Goal: Information Seeking & Learning: Find specific fact

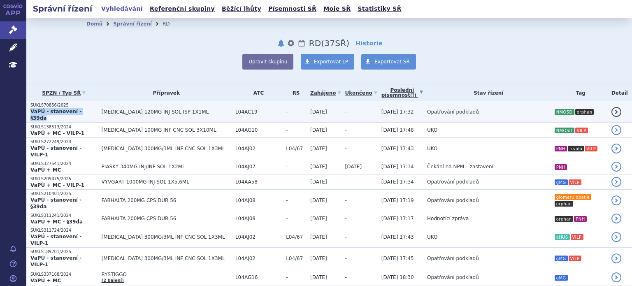
drag, startPoint x: 88, startPoint y: 112, endPoint x: 31, endPoint y: 113, distance: 56.4
click at [31, 113] on strong "VaPÚ - stanovení - §39da" at bounding box center [55, 115] width 51 height 12
copy strong "VaPÚ - stanovení - §39da"
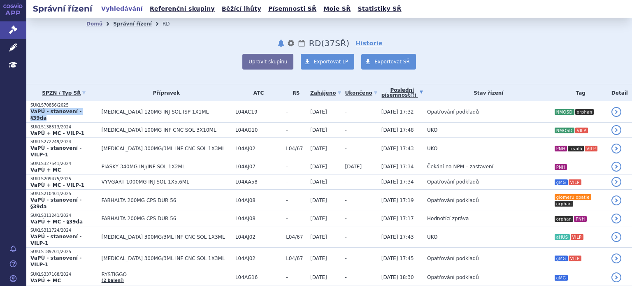
click at [124, 22] on link "Správní řízení" at bounding box center [132, 24] width 39 height 6
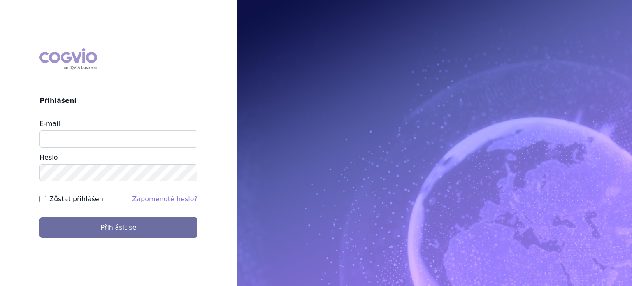
click at [56, 133] on input "E-mail" at bounding box center [119, 138] width 158 height 17
type input "lenka.pribylova@astrazeneca.com"
click at [40, 217] on button "Přihlásit se" at bounding box center [119, 227] width 158 height 21
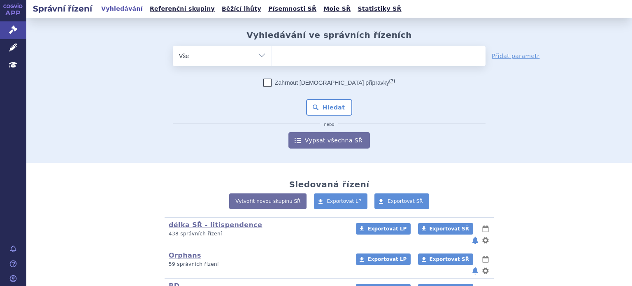
click at [264, 60] on select "Vše Spisová značka Typ SŘ Přípravek/SUKL kód Účastník/Držitel" at bounding box center [222, 55] width 99 height 19
select select "filter-procedure-type"
click at [173, 46] on select "Vše Spisová značka Typ SŘ Přípravek/SUKL kód Účastník/Držitel" at bounding box center [222, 55] width 99 height 19
click at [305, 57] on ul at bounding box center [379, 54] width 214 height 17
click at [272, 57] on select at bounding box center [272, 55] width 0 height 21
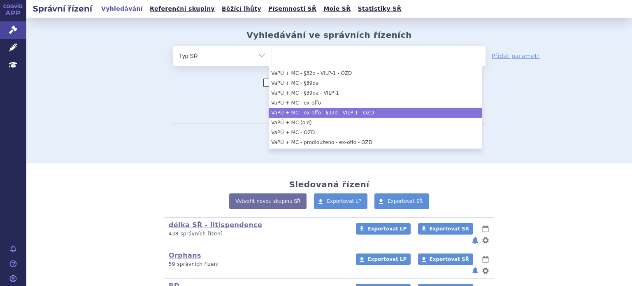
scroll to position [576, 0]
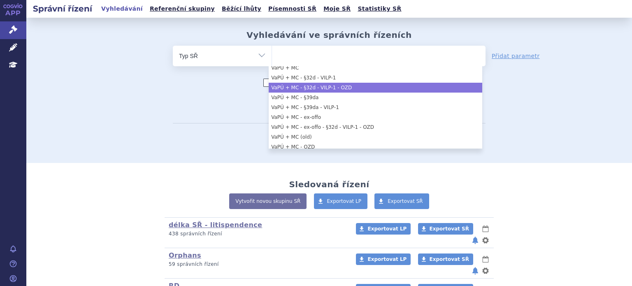
select select "32b410f0-b64d-40a3-9939-119b3dd43344"
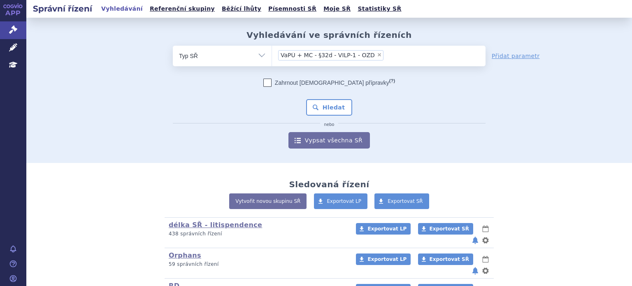
click at [173, 96] on div "Zahrnout bratrské přípravky (?) * Pozor, hledání dle vyhledávacího parametru In…" at bounding box center [329, 114] width 313 height 70
click at [377, 56] on span "×" at bounding box center [379, 54] width 5 height 5
click at [272, 56] on select "VaPÚ + MC - §32d - VILP-1 - OZD" at bounding box center [272, 55] width 0 height 21
select select
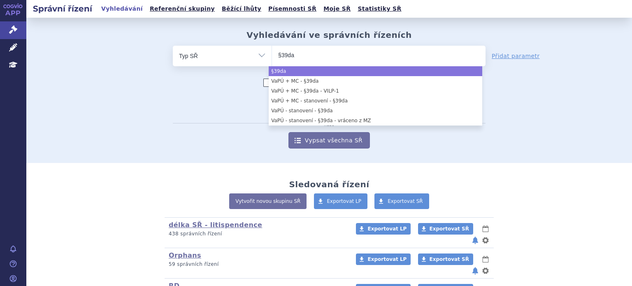
type input "§39da"
click at [221, 90] on div "Zahrnout bratrské přípravky (?) * Pozor, hledání dle vyhledávacího parametru In…" at bounding box center [329, 114] width 313 height 70
select select "§39da"
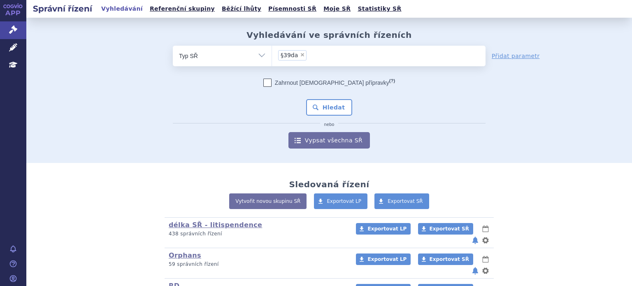
click at [316, 98] on div "Zahrnout bratrské přípravky (?) * Pozor, hledání dle vyhledávacího parametru In…" at bounding box center [329, 114] width 313 height 70
click at [319, 103] on button "Hledat" at bounding box center [329, 107] width 47 height 16
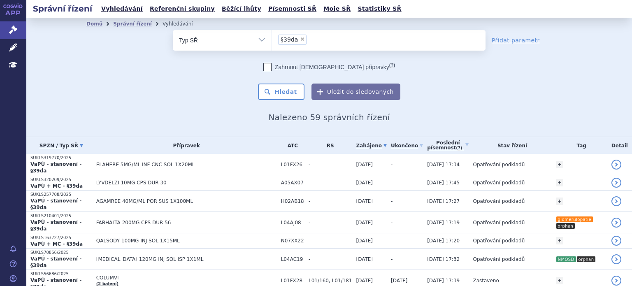
click at [54, 145] on link "SPZN / Typ SŘ" at bounding box center [61, 146] width 62 height 12
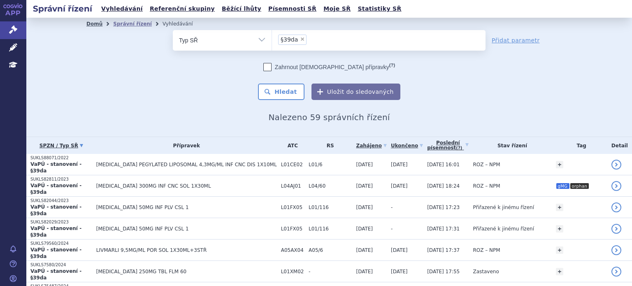
click at [91, 26] on link "Domů" at bounding box center [94, 24] width 16 height 6
click at [11, 48] on icon at bounding box center [13, 47] width 8 height 8
drag, startPoint x: 268, startPoint y: 116, endPoint x: 382, endPoint y: 117, distance: 114.4
click at [382, 117] on h2 "Nalezeno 59 správních řízení" at bounding box center [329, 117] width 486 height 10
click at [357, 120] on span "Nalezeno 59 správních řízení" at bounding box center [328, 117] width 121 height 10
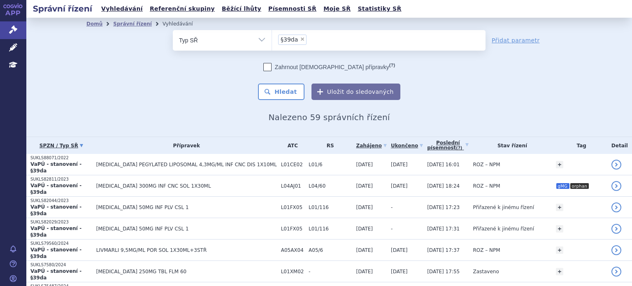
click at [306, 115] on span "Nalezeno 59 správních řízení" at bounding box center [328, 117] width 121 height 10
click at [322, 93] on button "Uložit do sledovaných" at bounding box center [356, 92] width 89 height 16
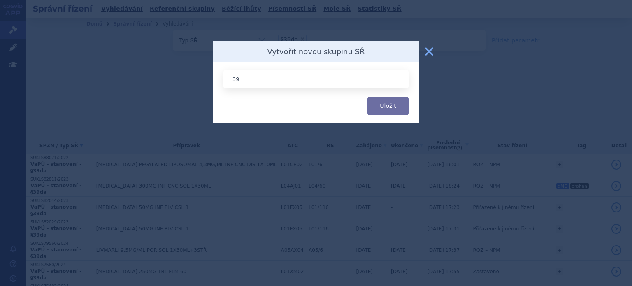
type input "3"
type input "§39da"
click at [368, 97] on button "Uložit" at bounding box center [388, 106] width 41 height 19
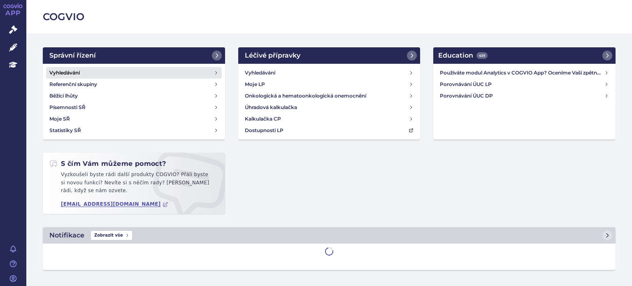
click at [67, 73] on h4 "Vyhledávání" at bounding box center [64, 73] width 30 height 8
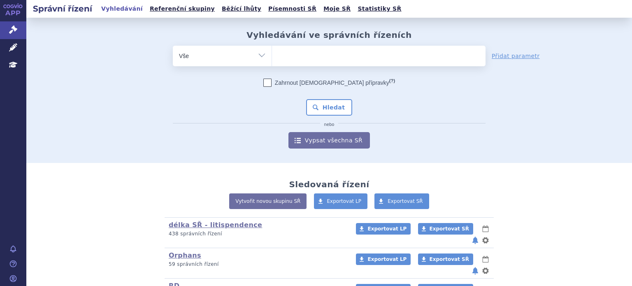
click at [307, 59] on ul at bounding box center [379, 54] width 214 height 17
click at [272, 59] on select at bounding box center [272, 55] width 0 height 21
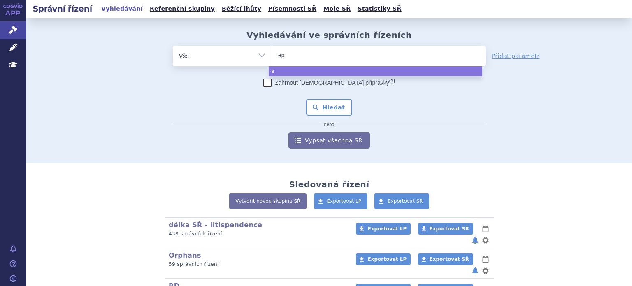
type input "epy"
type input "epys"
type input "epysq"
type input "epysqli"
select select "epysqli"
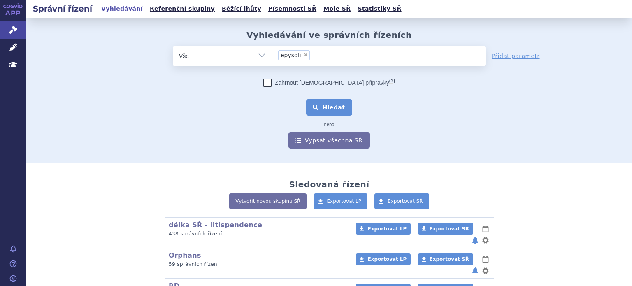
click at [338, 110] on button "Hledat" at bounding box center [329, 107] width 47 height 16
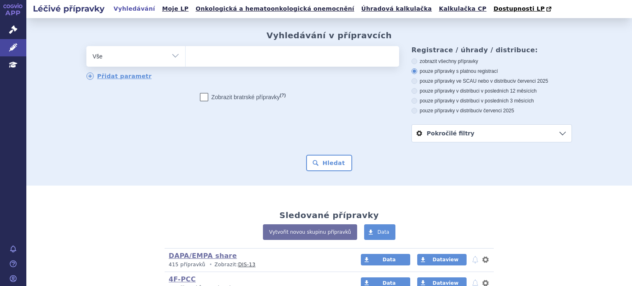
click at [199, 55] on ul at bounding box center [293, 54] width 214 height 17
click at [186, 55] on select at bounding box center [185, 56] width 0 height 21
type input "tr"
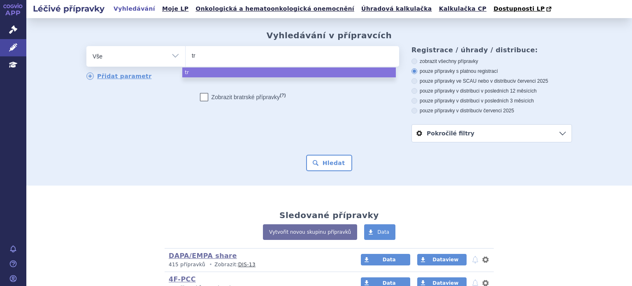
type input "t"
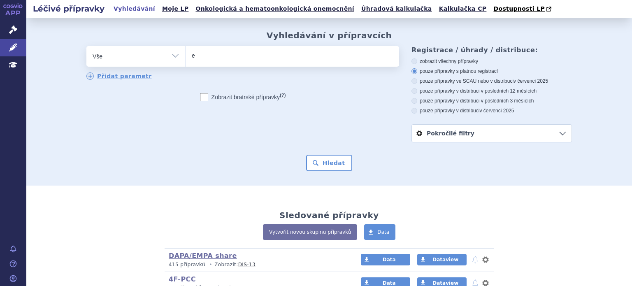
type input "ek"
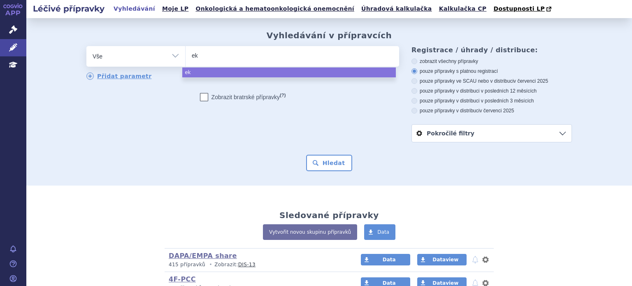
type input "eku"
type input "ekul"
type input "ekuli"
type input "ekulizu"
type input "ekulizuma"
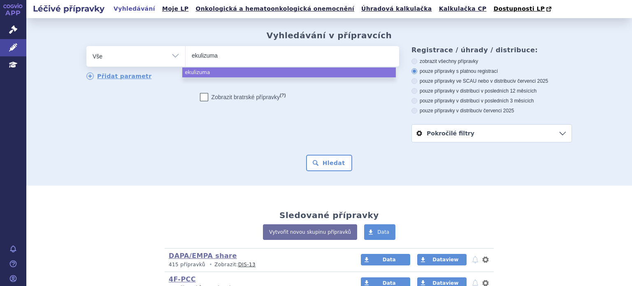
type input "ekulizumab"
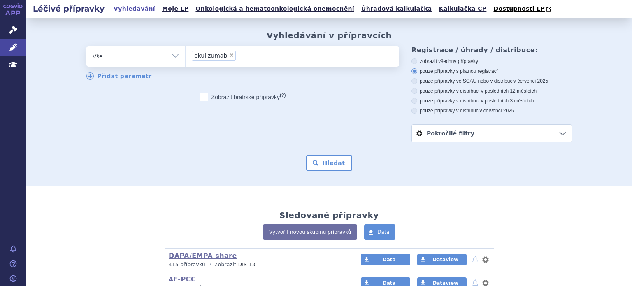
select select "ekulizumab"
click at [343, 166] on button "Hledat" at bounding box center [329, 163] width 47 height 16
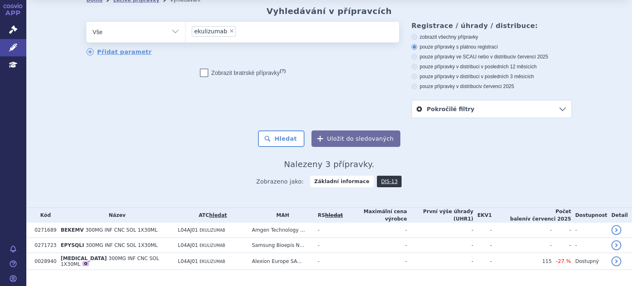
scroll to position [37, 0]
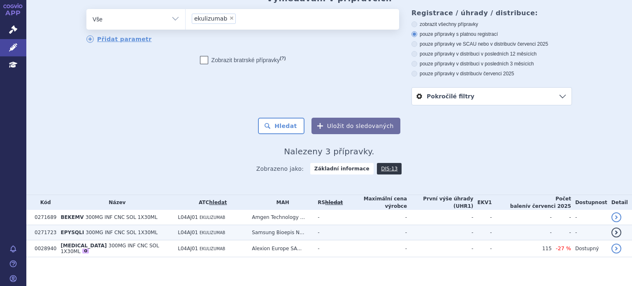
click at [259, 232] on td "Samsung Bioepis N..." at bounding box center [281, 232] width 66 height 15
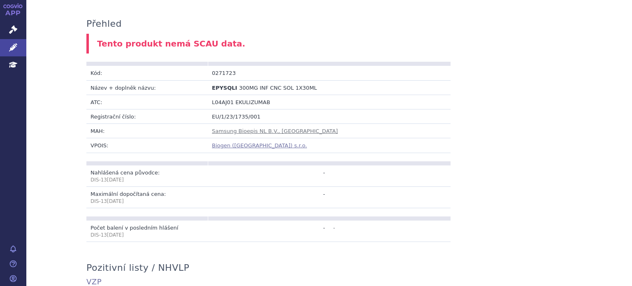
scroll to position [123, 0]
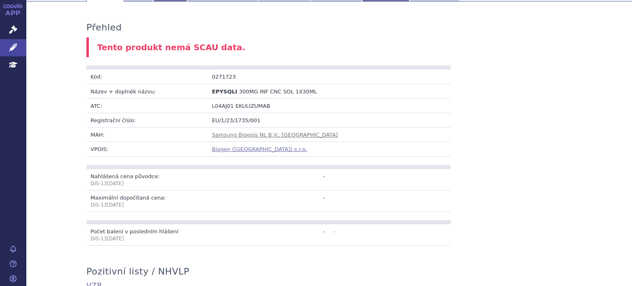
click at [217, 151] on link "Biogen ([GEOGRAPHIC_DATA]) s.r.o." at bounding box center [259, 149] width 95 height 6
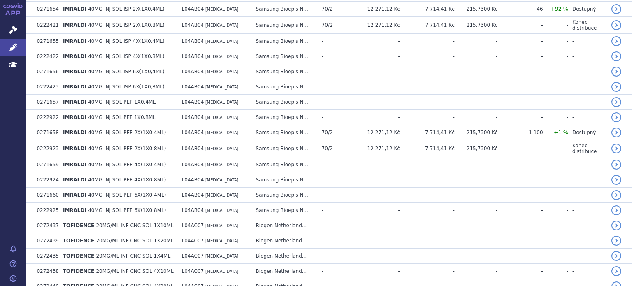
scroll to position [864, 0]
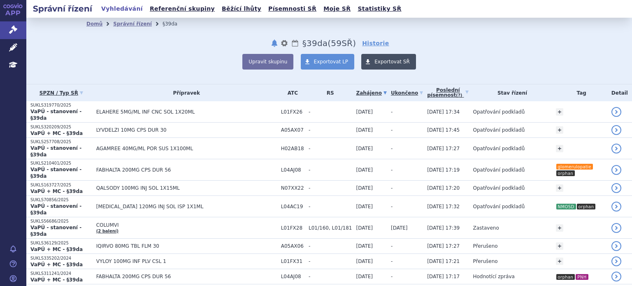
click at [371, 65] on link "Exportovat SŘ" at bounding box center [388, 62] width 55 height 16
click at [362, 43] on link "Historie" at bounding box center [375, 43] width 27 height 8
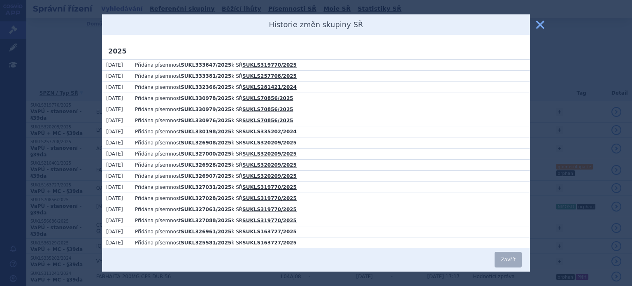
click at [540, 26] on button "zavřít" at bounding box center [540, 24] width 16 height 16
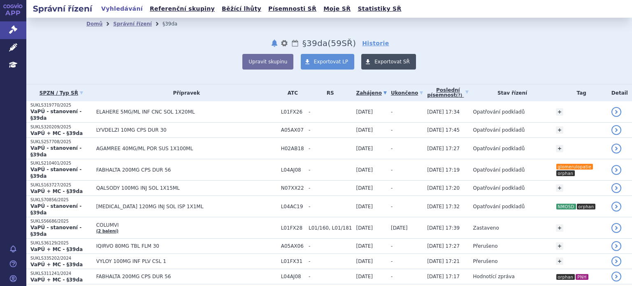
click at [369, 59] on span at bounding box center [367, 62] width 13 height 16
click at [81, 91] on icon at bounding box center [81, 92] width 3 height 3
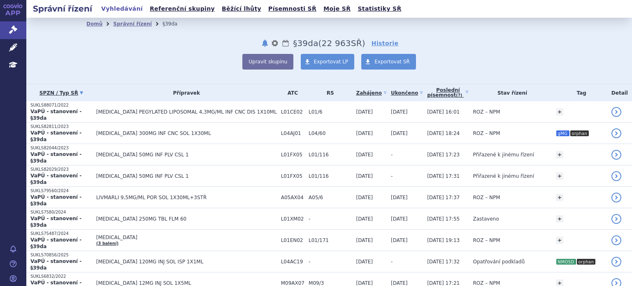
click at [81, 91] on icon at bounding box center [81, 92] width 3 height 3
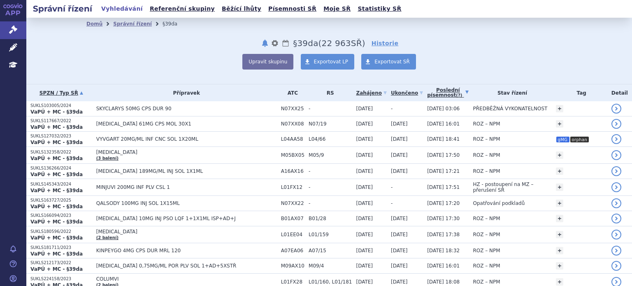
click at [427, 94] on link "Poslední písemnost (?)" at bounding box center [448, 92] width 42 height 17
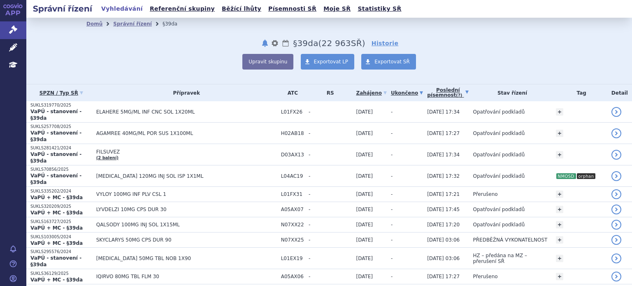
click at [391, 92] on link "Ukončeno" at bounding box center [407, 93] width 32 height 12
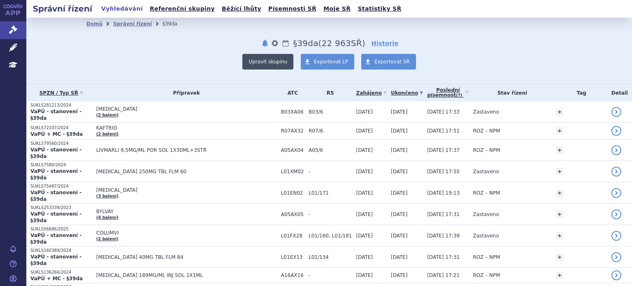
click at [281, 63] on button "Upravit skupinu" at bounding box center [267, 62] width 51 height 16
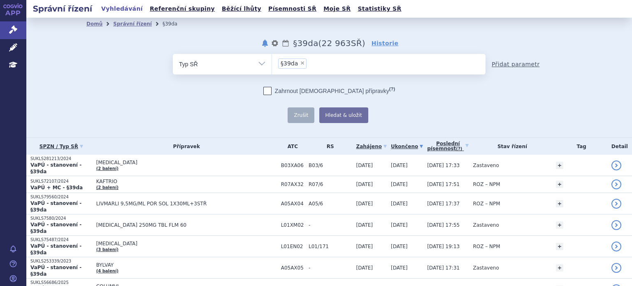
click at [522, 64] on link "Přidat parametr" at bounding box center [516, 64] width 48 height 8
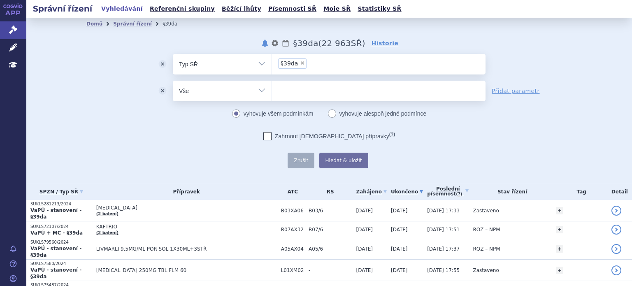
click at [258, 89] on select "Vše Spisová značka Typ SŘ Přípravek/SUKL kód Účastník/Držitel" at bounding box center [222, 90] width 99 height 19
select select "filter-procedure-product-status"
click at [173, 81] on select "Vše Spisová značka Typ SŘ Přípravek/SUKL kód Účastník/Držitel" at bounding box center [222, 90] width 99 height 19
click at [287, 90] on ul at bounding box center [379, 89] width 214 height 17
click at [272, 90] on select at bounding box center [272, 90] width 0 height 21
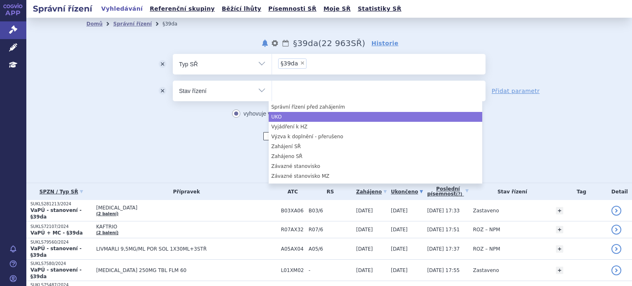
scroll to position [206, 0]
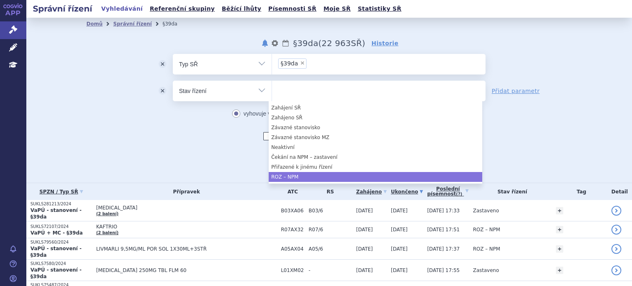
select select "58181056-f95e-48d3-bd22-08a5321146f9"
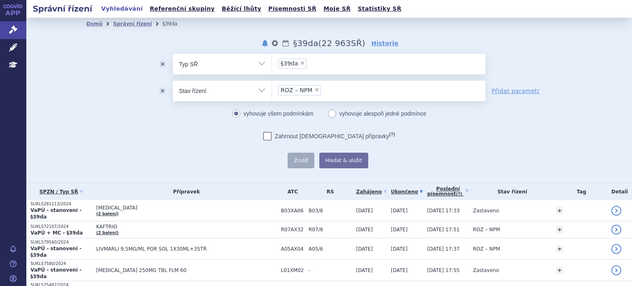
click at [238, 160] on div "Zahrnout bratrské přípravky (?) * Pozor, hledání dle vyhledávacího parametru In…" at bounding box center [329, 150] width 313 height 36
click at [330, 160] on button "Hledat & uložit" at bounding box center [343, 161] width 49 height 16
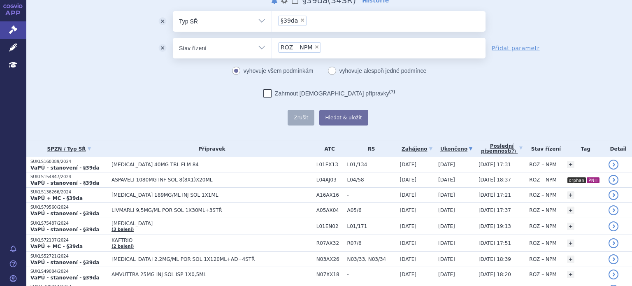
scroll to position [0, 0]
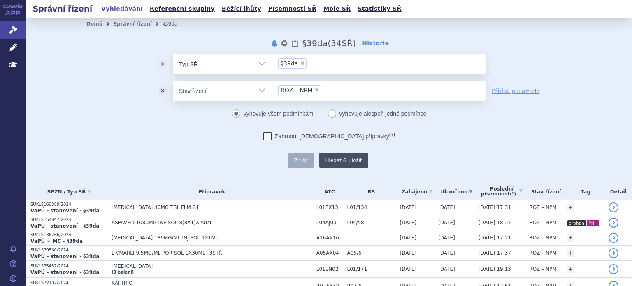
click at [335, 159] on button "Hledat & uložit" at bounding box center [343, 161] width 49 height 16
click at [411, 150] on div "Zahrnout bratrské přípravky (?) * Pozor, hledání dle vyhledávacího parametru In…" at bounding box center [329, 150] width 313 height 36
click at [412, 140] on div "Zahrnout bratrské přípravky (?) * Pozor, hledání dle vyhledávacího parametru In…" at bounding box center [329, 150] width 313 height 36
click at [154, 153] on div "odstranit Vše Spisová značka Typ SŘ" at bounding box center [329, 111] width 486 height 114
click at [129, 23] on link "Správní řízení" at bounding box center [132, 24] width 39 height 6
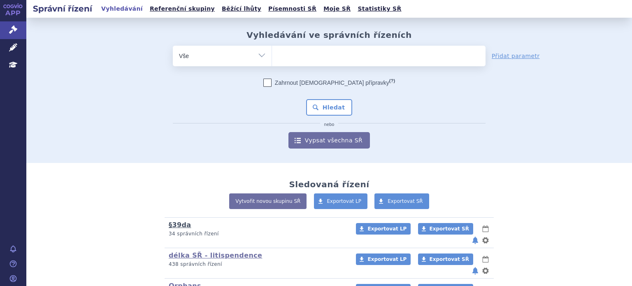
click at [176, 227] on link "§39da" at bounding box center [180, 225] width 23 height 8
click at [380, 203] on span at bounding box center [381, 201] width 13 height 16
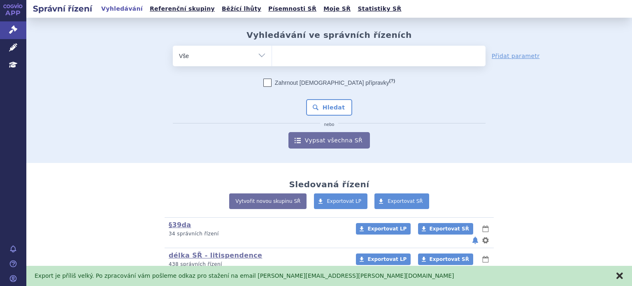
click at [622, 275] on button "zavřít" at bounding box center [620, 276] width 8 height 8
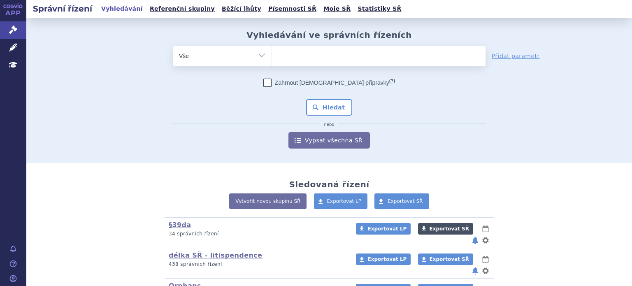
click at [431, 229] on span "Exportovat SŘ" at bounding box center [450, 229] width 40 height 6
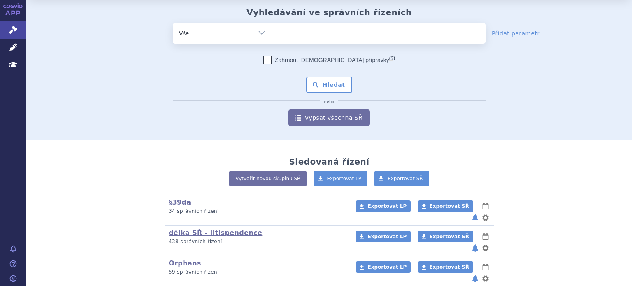
scroll to position [41, 0]
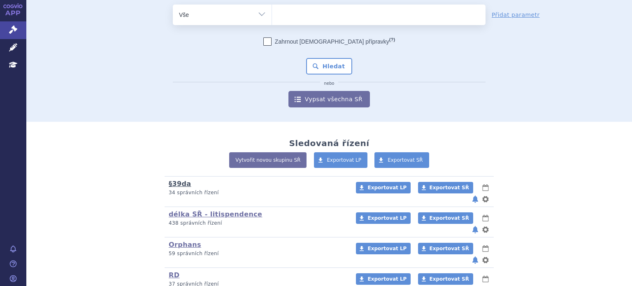
click at [172, 182] on link "§39da" at bounding box center [180, 184] width 23 height 8
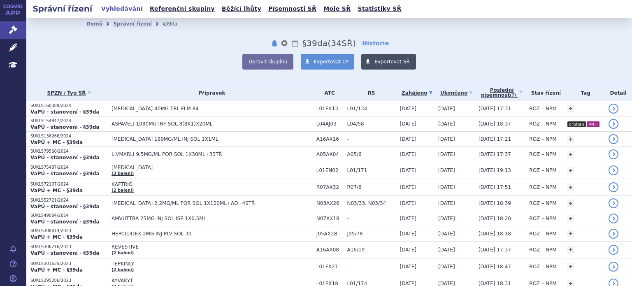
click at [383, 64] on span "Exportovat SŘ" at bounding box center [392, 62] width 35 height 6
click at [375, 59] on span "Exportovat SŘ" at bounding box center [392, 62] width 35 height 6
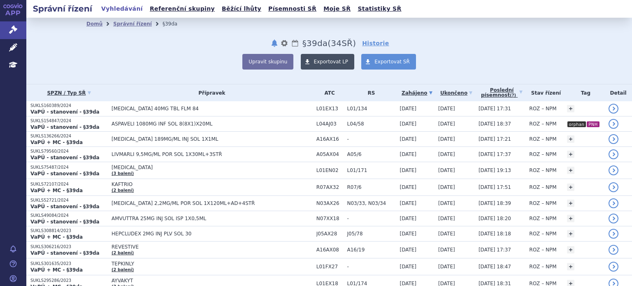
click at [336, 66] on link "Exportovat LP" at bounding box center [328, 62] width 54 height 16
click at [119, 24] on link "Správní řízení" at bounding box center [132, 24] width 39 height 6
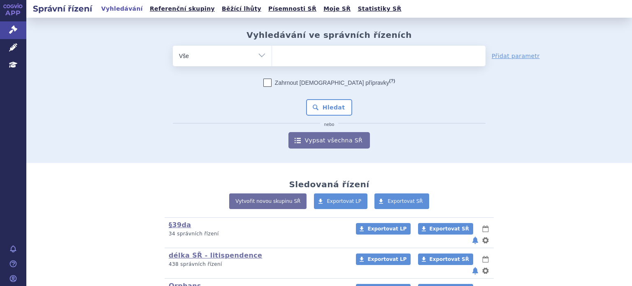
drag, startPoint x: 0, startPoint y: 0, endPoint x: 298, endPoint y: 59, distance: 303.8
click at [298, 59] on ul at bounding box center [379, 54] width 214 height 17
click at [272, 59] on select at bounding box center [272, 55] width 0 height 21
type input "fi"
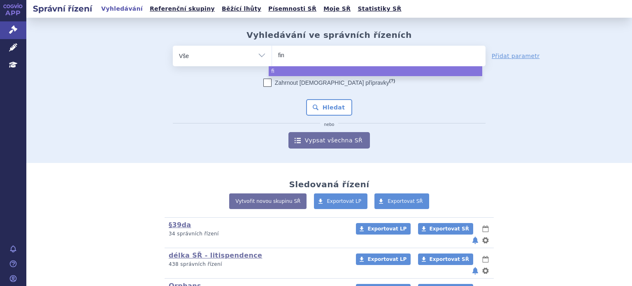
type input "fint"
type input "finte"
type input "fintep"
type input "fintepla"
select select "fintepla"
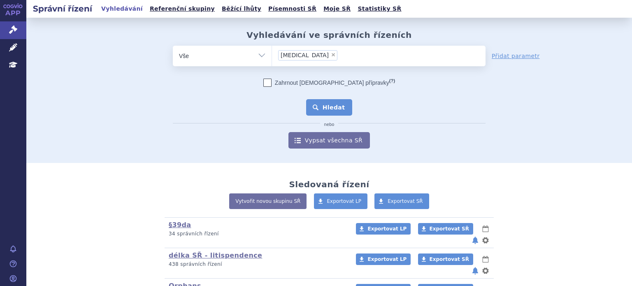
click at [341, 108] on button "Hledat" at bounding box center [329, 107] width 47 height 16
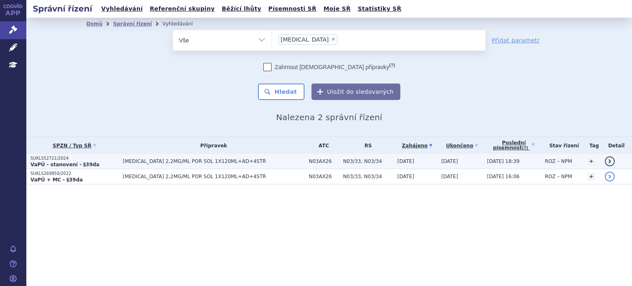
click at [210, 160] on span "[MEDICAL_DATA] 2,2MG/ML POR SOL 1X120ML+AD+4STŘ" at bounding box center [214, 161] width 182 height 6
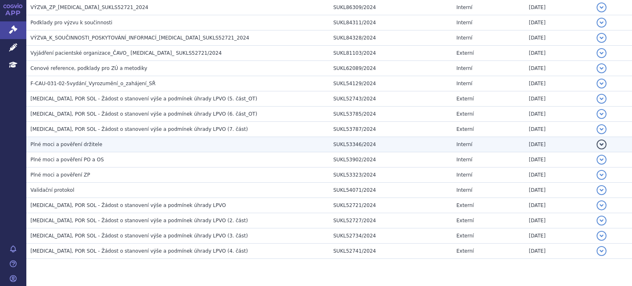
scroll to position [1090, 0]
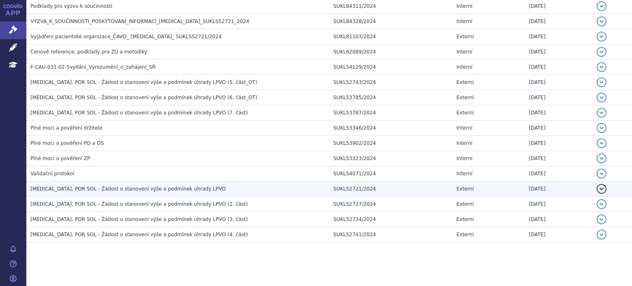
click at [121, 182] on td "[MEDICAL_DATA], POR SOL - Žádost o stanovení výše a podmínek úhrady LPVO" at bounding box center [177, 189] width 303 height 15
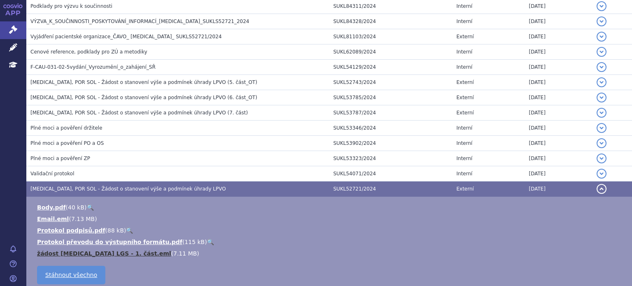
click at [86, 250] on link "žádost FINTEPLA LGS - 1. část.eml" at bounding box center [104, 253] width 134 height 7
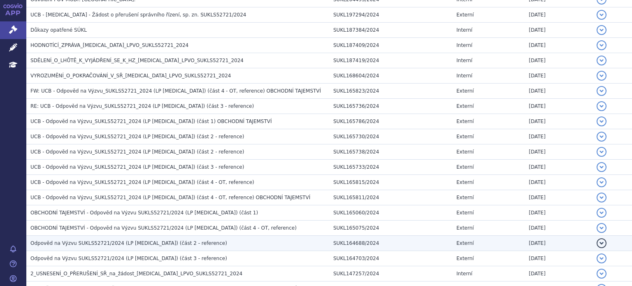
scroll to position [637, 0]
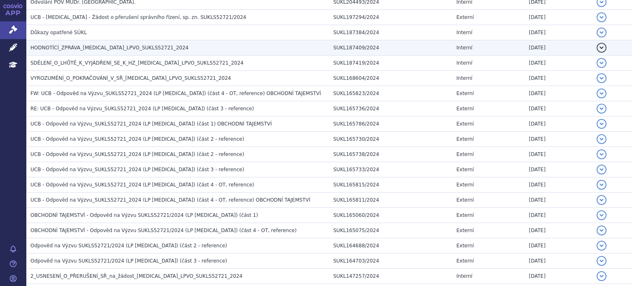
click at [95, 48] on span "HODNOTÍCÍ_ZPRÁVA_FINTEPLA_LPVO_SUKLS52721_2024" at bounding box center [109, 48] width 158 height 6
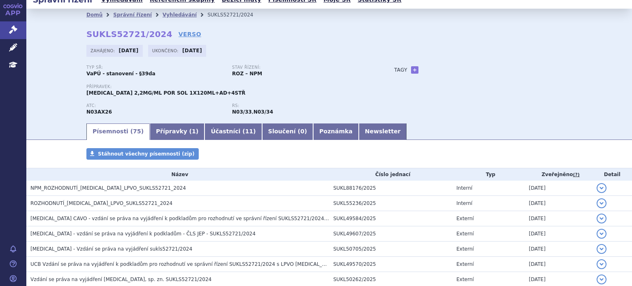
scroll to position [0, 0]
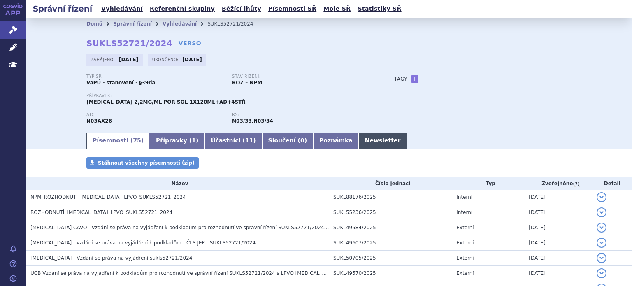
click at [359, 139] on link "Newsletter" at bounding box center [383, 141] width 48 height 16
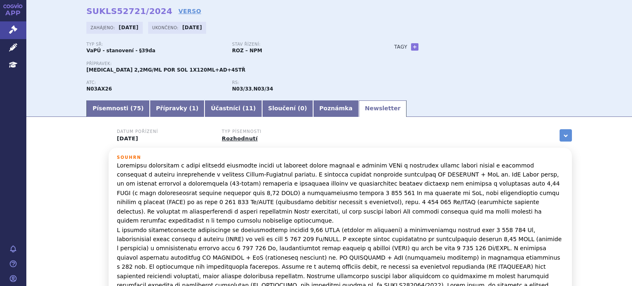
scroll to position [82, 0]
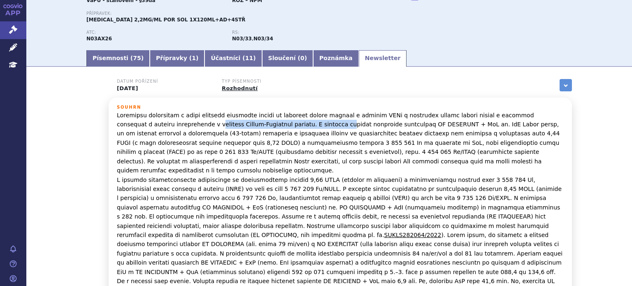
drag, startPoint x: 154, startPoint y: 121, endPoint x: 279, endPoint y: 122, distance: 125.1
click at [279, 122] on p "SUKLS282064/2022" at bounding box center [340, 217] width 447 height 212
click at [272, 124] on p "SUKLS282064/2022" at bounding box center [340, 217] width 447 height 212
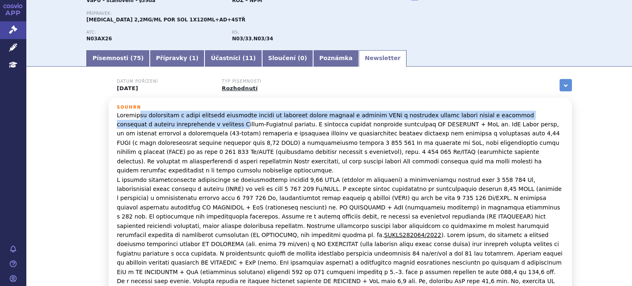
drag, startPoint x: 132, startPoint y: 118, endPoint x: 175, endPoint y: 127, distance: 44.5
click at [175, 127] on p "SUKLS282064/2022" at bounding box center [340, 217] width 447 height 212
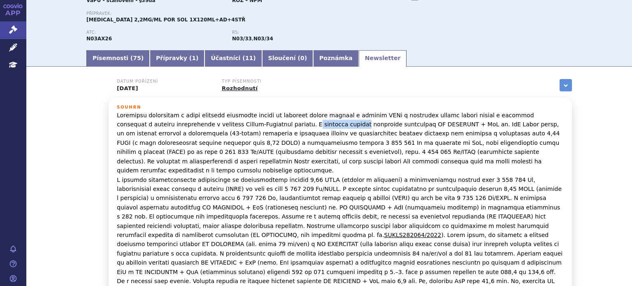
drag, startPoint x: 249, startPoint y: 127, endPoint x: 293, endPoint y: 127, distance: 44.5
click at [293, 127] on p "SUKLS282064/2022" at bounding box center [340, 217] width 447 height 212
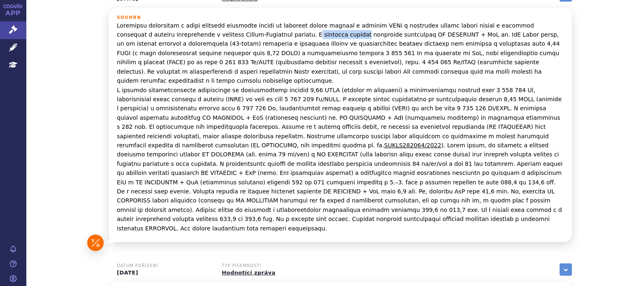
scroll to position [41, 0]
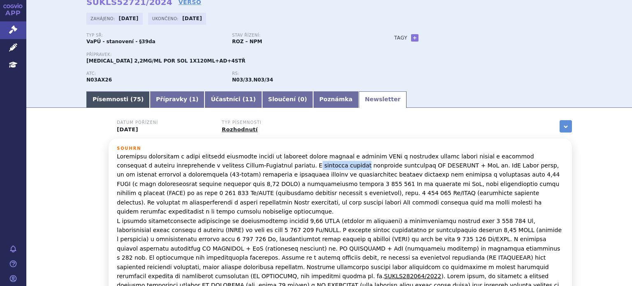
click at [105, 98] on link "Písemnosti ( 75 )" at bounding box center [117, 99] width 63 height 16
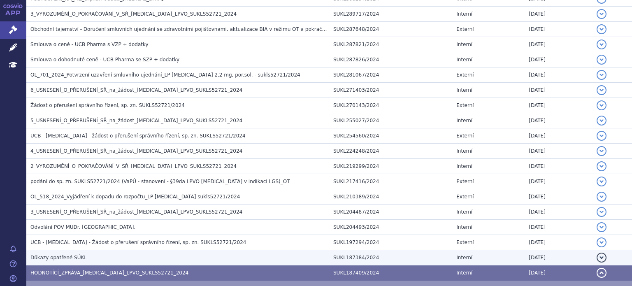
scroll to position [494, 0]
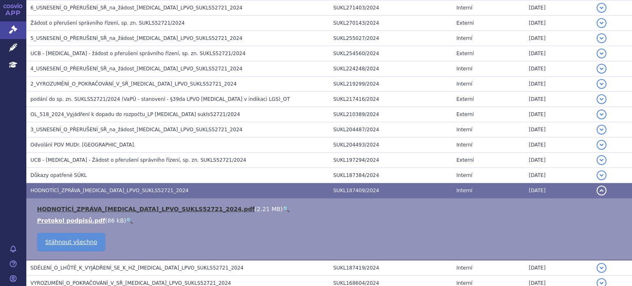
click at [93, 207] on link "HODNOTÍCÍ_ZPRÁVA_FINTEPLA_LPVO_SUKLS52721_2024.pdf" at bounding box center [146, 209] width 218 height 7
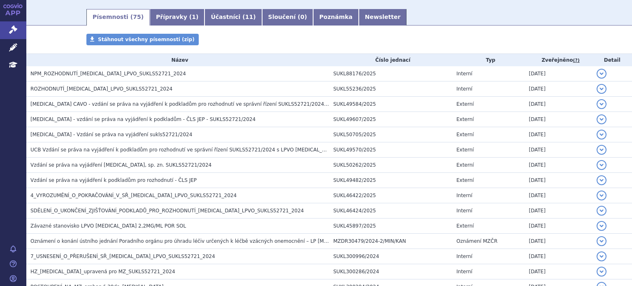
scroll to position [0, 0]
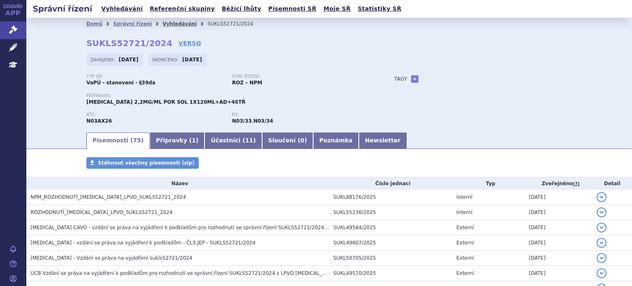
click at [163, 25] on link "Vyhledávání" at bounding box center [180, 24] width 34 height 6
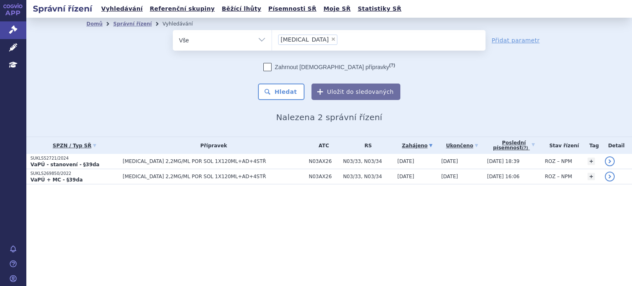
click at [331, 38] on span "×" at bounding box center [333, 39] width 5 height 5
click at [272, 38] on select "[MEDICAL_DATA]" at bounding box center [272, 40] width 0 height 21
select select
type input "ko"
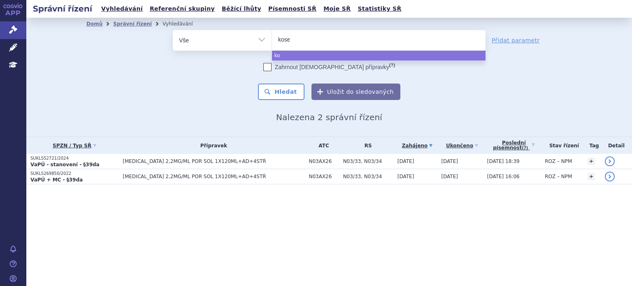
type input "kosel"
type input "kosell"
type input "kosellgo"
select select "kosellgo"
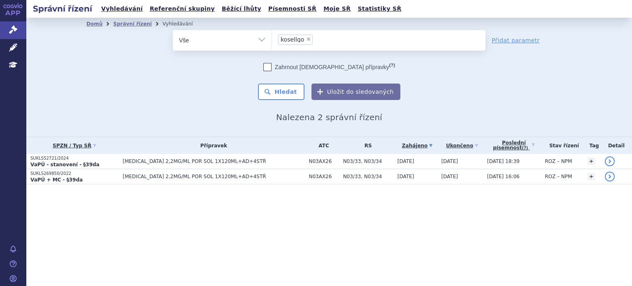
type input "kosellgo"
select select
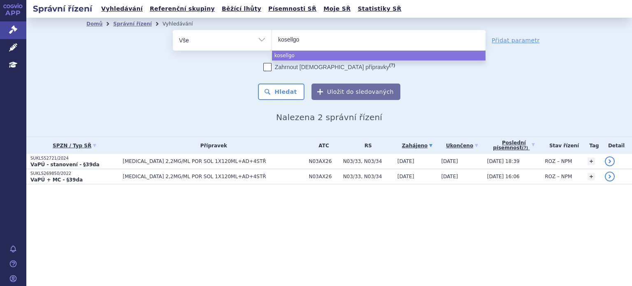
type input "kosellg"
type input "kosell"
type input "kosel"
type input "koselu"
type input "koseluf"
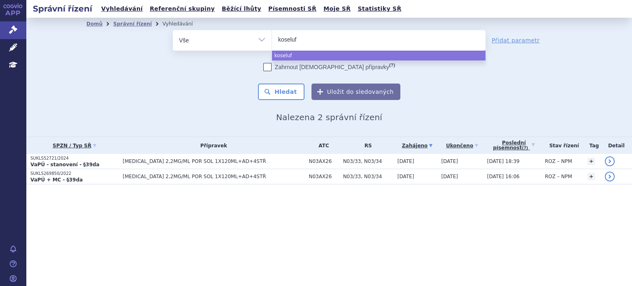
type input "koselufo"
type input "koselu"
type input "[MEDICAL_DATA]"
select select "[MEDICAL_DATA]"
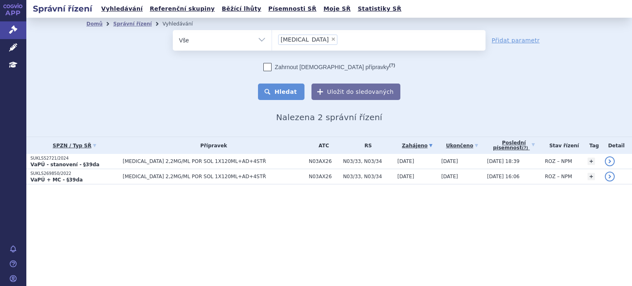
click at [300, 93] on button "Hledat" at bounding box center [281, 92] width 47 height 16
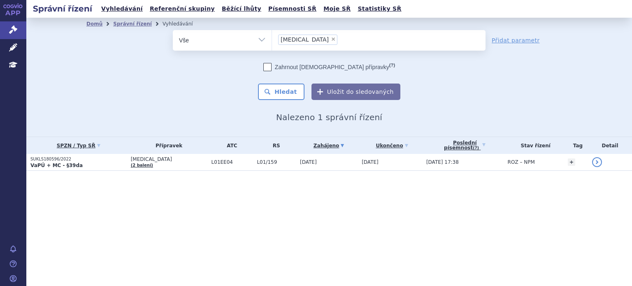
click at [147, 153] on th "Přípravek" at bounding box center [167, 145] width 81 height 17
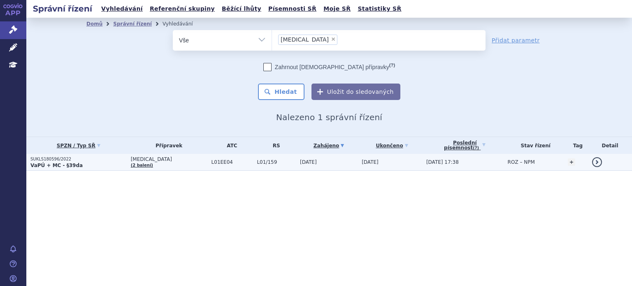
click at [147, 157] on span "[MEDICAL_DATA]" at bounding box center [169, 159] width 77 height 6
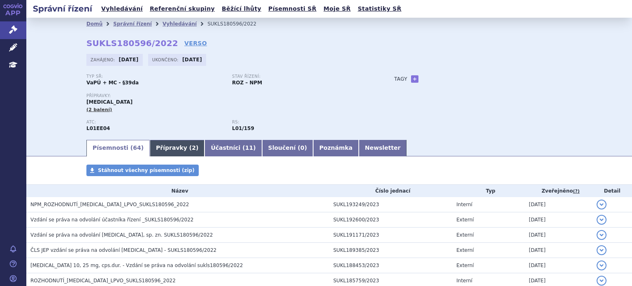
click at [150, 143] on link "Přípravky ( 2 )" at bounding box center [177, 148] width 55 height 16
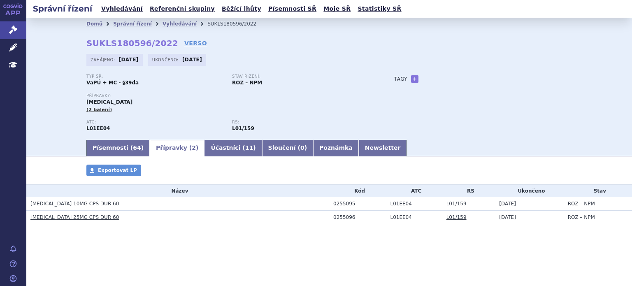
click at [67, 205] on link "[MEDICAL_DATA] 10MG CPS DUR 60" at bounding box center [74, 204] width 89 height 6
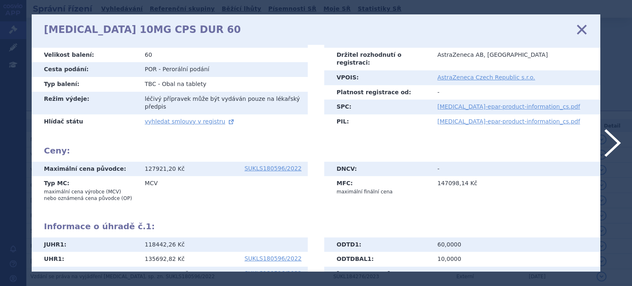
scroll to position [179, 0]
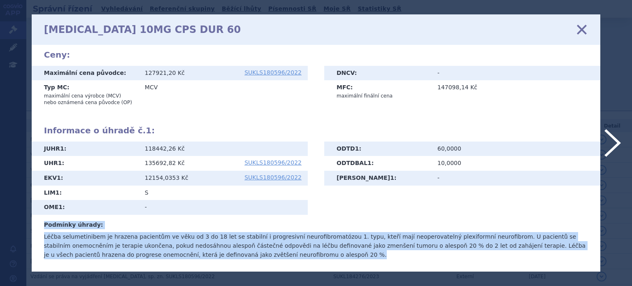
drag, startPoint x: 44, startPoint y: 227, endPoint x: 246, endPoint y: 263, distance: 204.6
click at [246, 263] on div "SÚKL kód: 0255095 Registrovaný název LP: [MEDICAL_DATA] Doplněk názvu: 10MG CPS…" at bounding box center [316, 158] width 569 height 227
copy div "Podmínky úhrady: Léčba selumetinibem je hrazena pacientům ve věku od 3 do 18 le…"
